Goal: Task Accomplishment & Management: Manage account settings

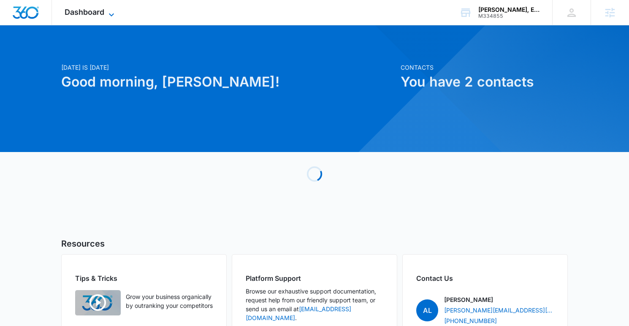
click at [82, 10] on span "Dashboard" at bounding box center [85, 12] width 40 height 9
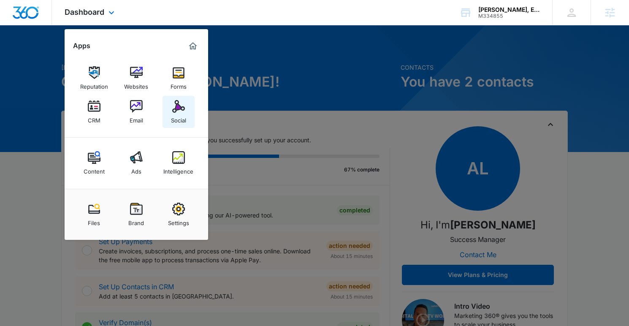
click at [182, 110] on img at bounding box center [178, 106] width 13 height 13
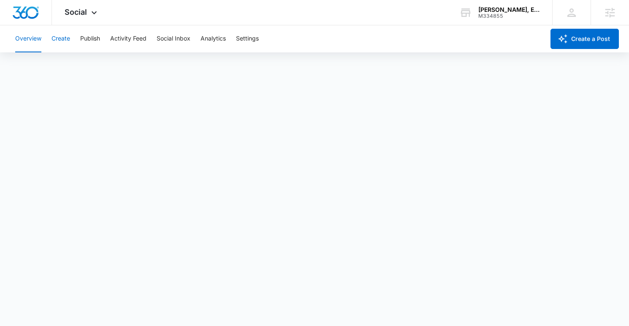
click at [69, 41] on button "Create" at bounding box center [60, 38] width 19 height 27
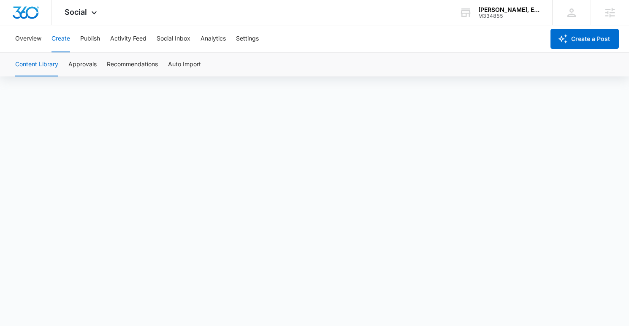
click at [60, 40] on button "Create" at bounding box center [60, 38] width 19 height 27
click at [85, 60] on button "Approvals" at bounding box center [82, 65] width 28 height 24
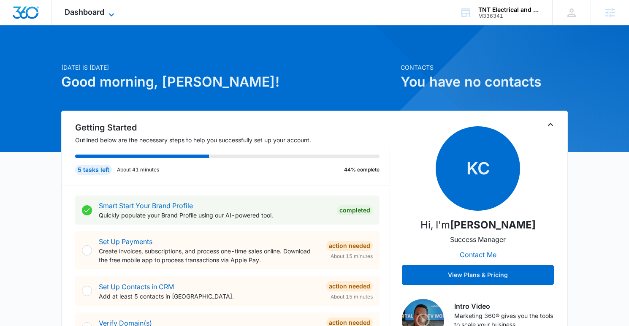
click at [98, 16] on span "Dashboard" at bounding box center [85, 12] width 40 height 9
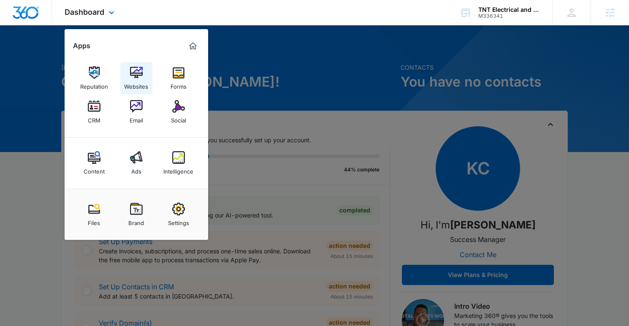
click at [135, 70] on img at bounding box center [136, 72] width 13 height 13
